Goal: Information Seeking & Learning: Learn about a topic

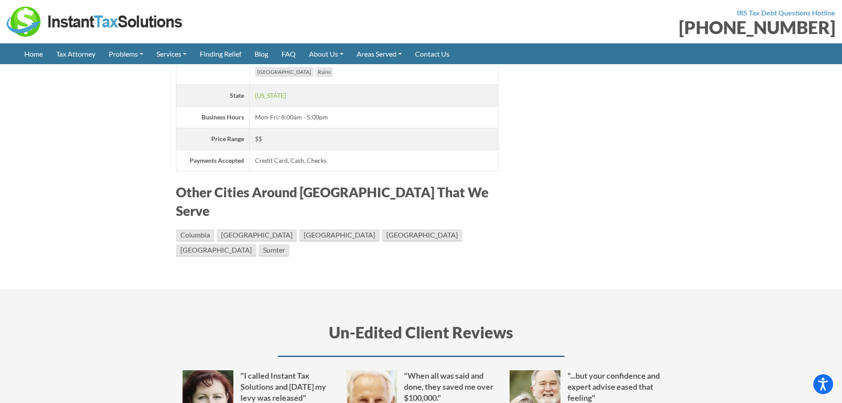
scroll to position [1709, 0]
click at [382, 228] on link "Myrtle Beach" at bounding box center [422, 234] width 80 height 12
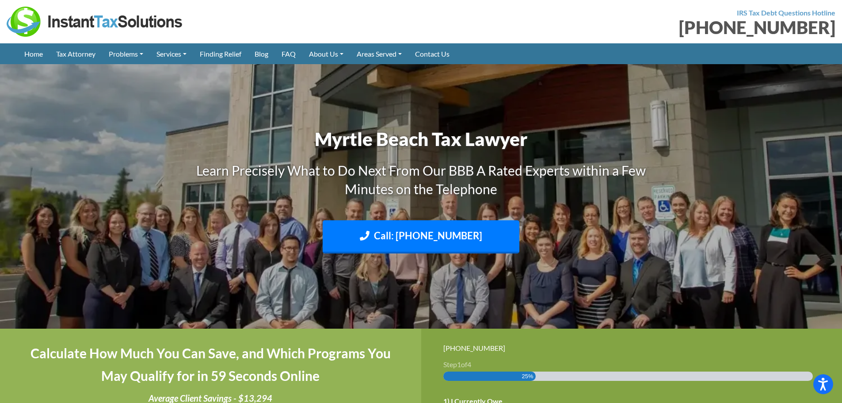
click at [0, 0] on link "Meet Our Staff" at bounding box center [0, 0] width 0 height 0
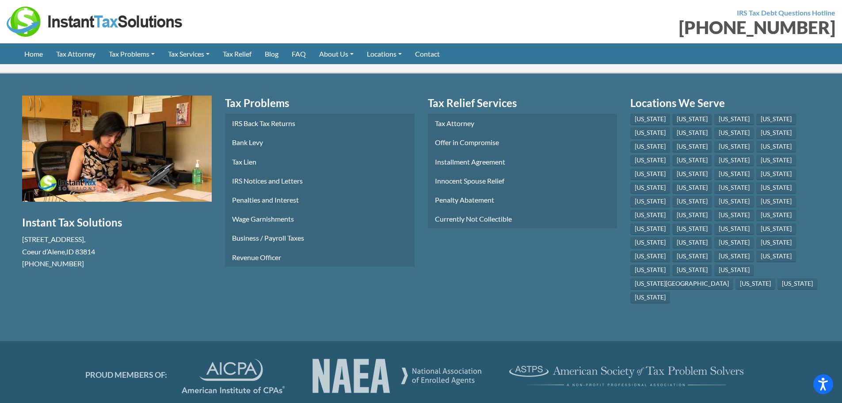
scroll to position [4139, 0]
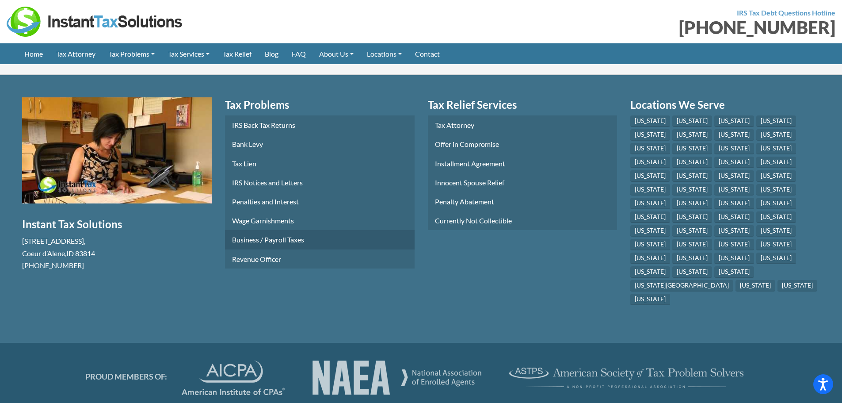
drag, startPoint x: 0, startPoint y: 0, endPoint x: 255, endPoint y: 174, distance: 308.5
click at [255, 230] on link "Business / Payroll Taxes" at bounding box center [320, 239] width 190 height 19
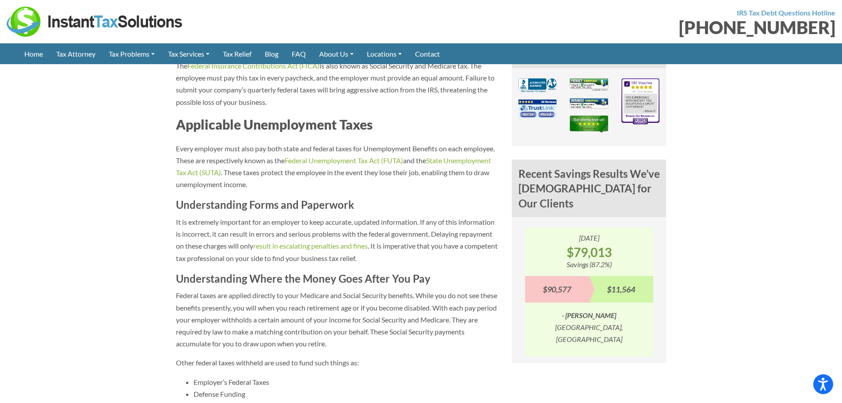
scroll to position [679, 0]
